Goal: Download file/media

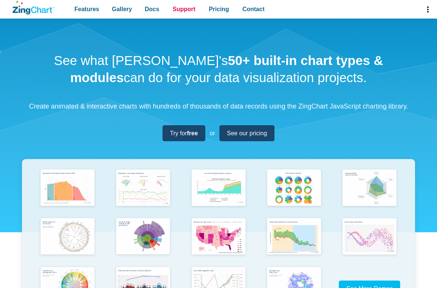
click at [180, 10] on span "Support" at bounding box center [184, 9] width 23 height 10
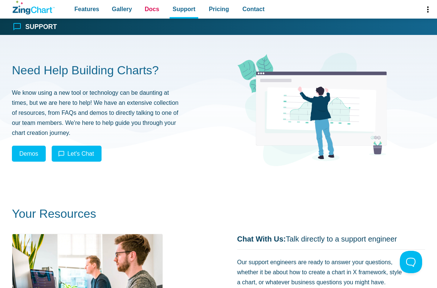
click at [146, 11] on span "Docs" at bounding box center [152, 9] width 15 height 10
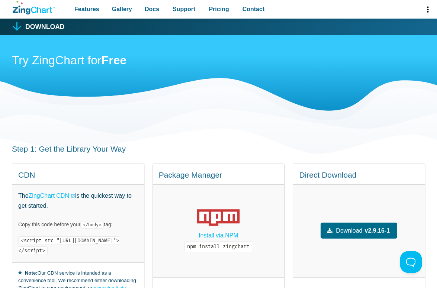
drag, startPoint x: 33, startPoint y: 240, endPoint x: 164, endPoint y: 240, distance: 130.9
click at [119, 240] on code "<script src="[URL][DOMAIN_NAME]"></script>" at bounding box center [68, 246] width 101 height 19
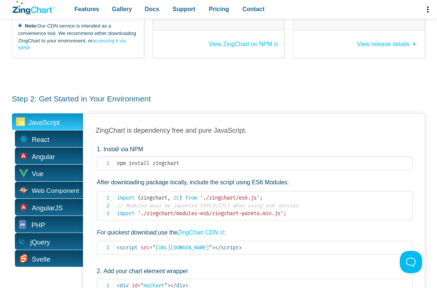
scroll to position [280, 0]
